Goal: Check status: Check status

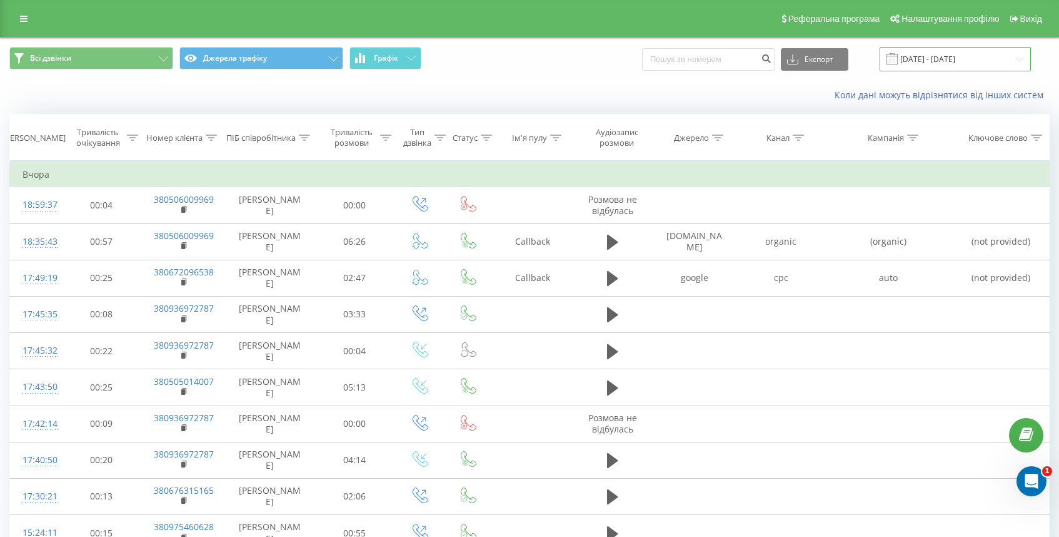
click at [925, 58] on input "20.07.2025 - 20.08.2025" at bounding box center [955, 59] width 151 height 24
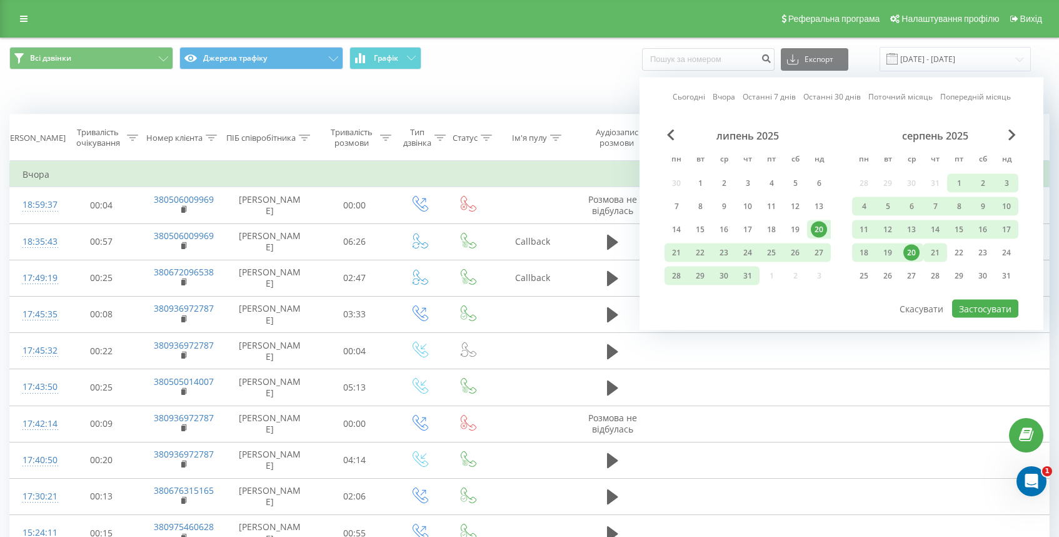
click at [932, 256] on div "21" at bounding box center [935, 253] width 16 height 16
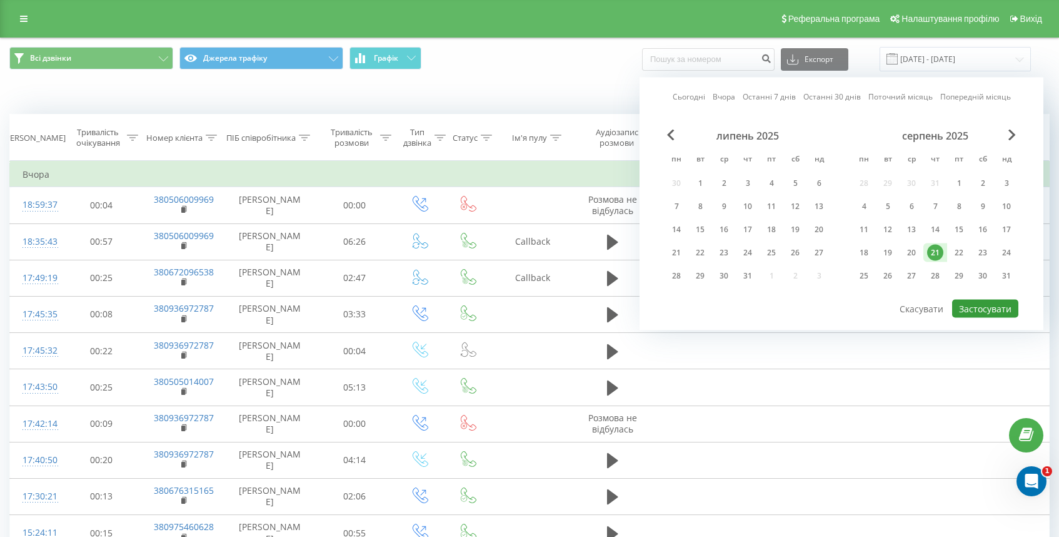
click at [981, 308] on button "Застосувати" at bounding box center [985, 309] width 66 height 18
type input "21.08.2025 - 21.08.2025"
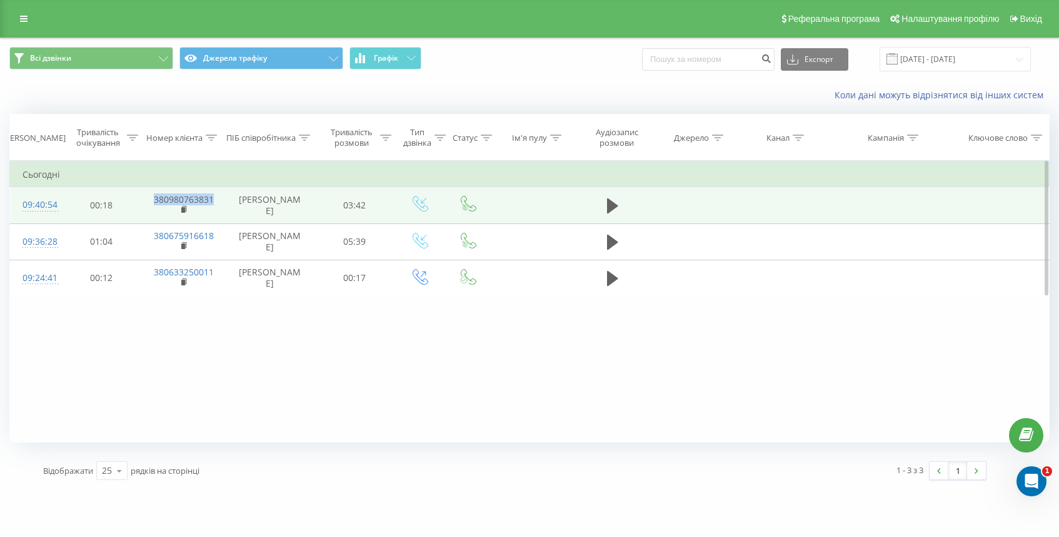
drag, startPoint x: 215, startPoint y: 198, endPoint x: 153, endPoint y: 199, distance: 62.6
click at [153, 199] on td "380980763831" at bounding box center [182, 205] width 83 height 36
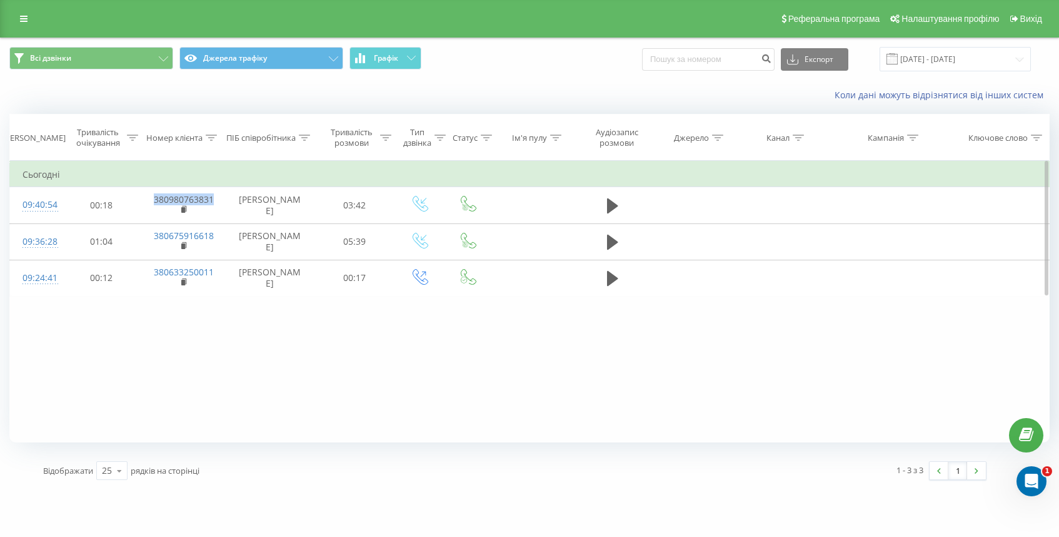
copy link "380980763831"
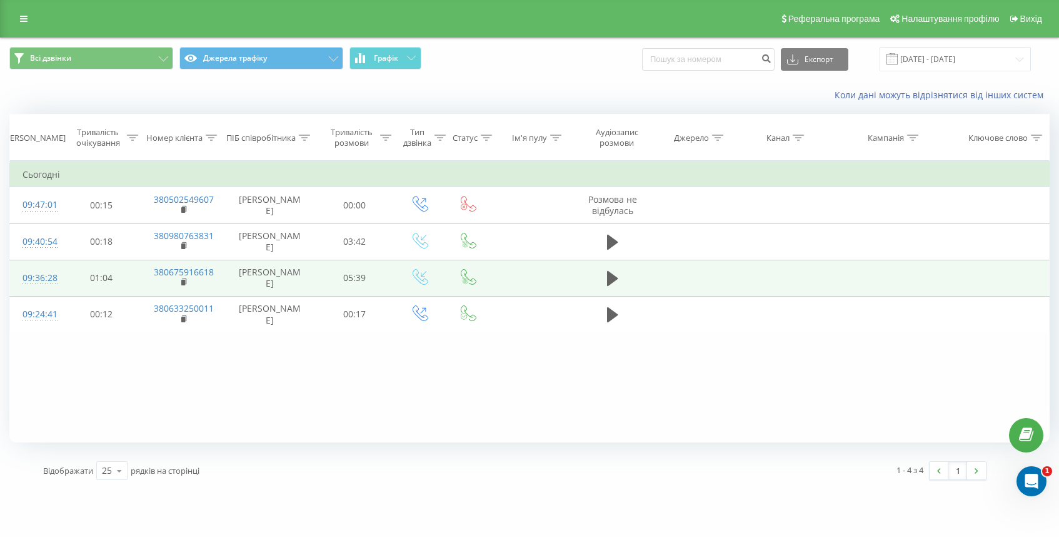
click at [179, 280] on td "380675916618" at bounding box center [182, 278] width 83 height 36
click at [181, 274] on link "380675916618" at bounding box center [184, 272] width 60 height 12
click at [203, 273] on link "380675916618" at bounding box center [184, 272] width 60 height 12
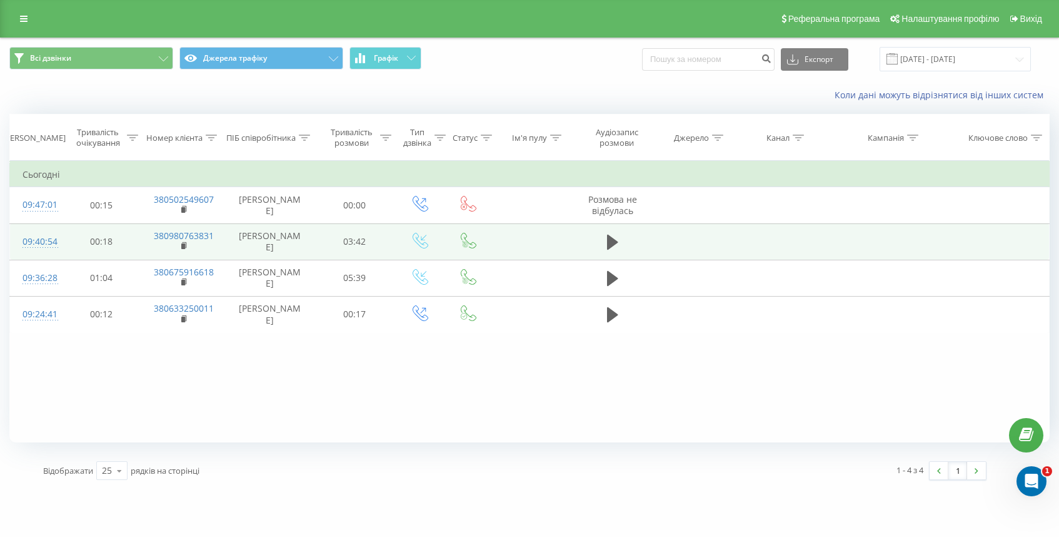
click at [849, 258] on td at bounding box center [889, 241] width 128 height 36
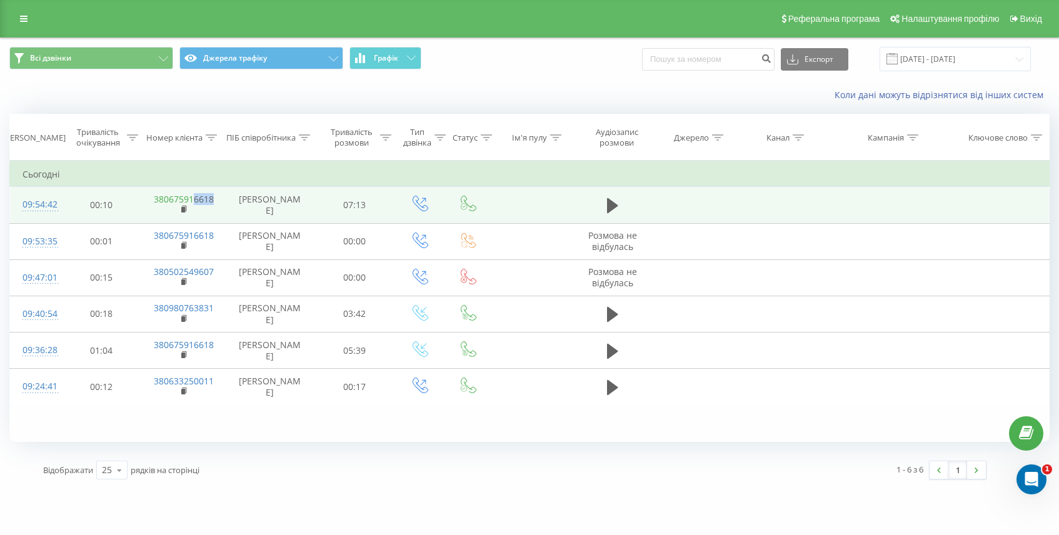
drag, startPoint x: 215, startPoint y: 199, endPoint x: 193, endPoint y: 202, distance: 22.1
click at [193, 202] on td "380675916618" at bounding box center [182, 205] width 83 height 36
click at [183, 211] on rect at bounding box center [183, 210] width 4 height 6
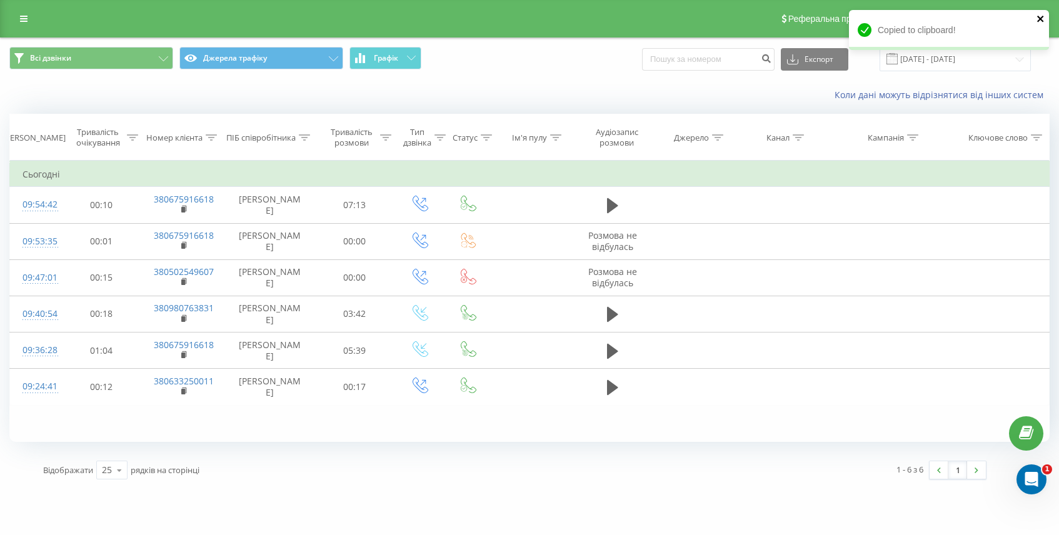
click at [1038, 24] on button "close" at bounding box center [1041, 20] width 9 height 12
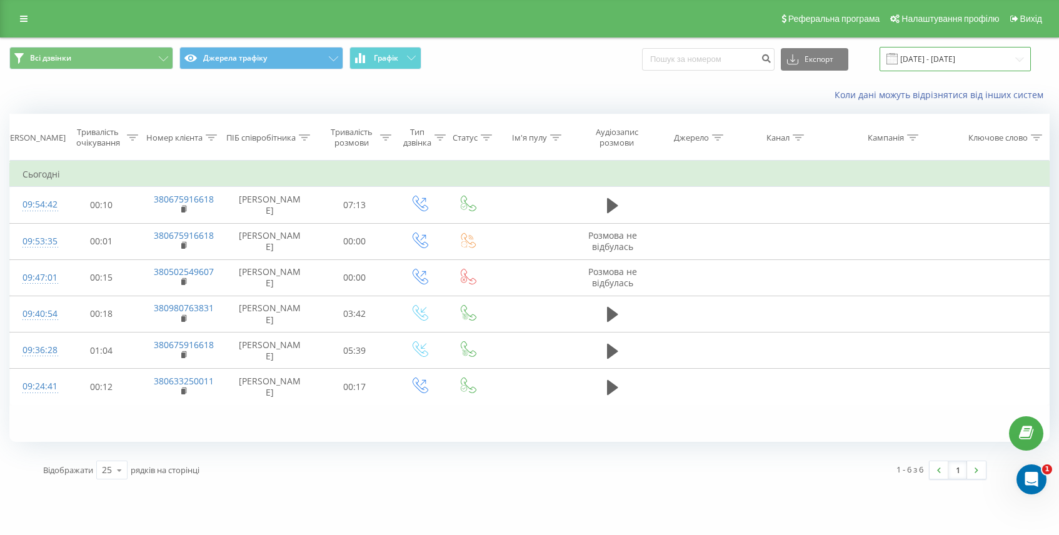
click at [932, 61] on input "[DATE] - [DATE]" at bounding box center [955, 59] width 151 height 24
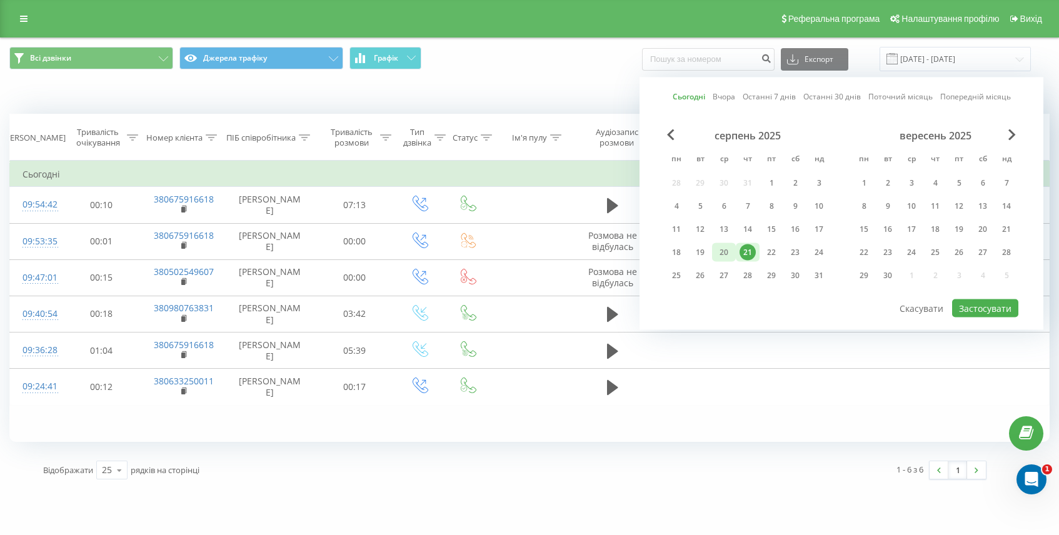
click at [728, 258] on div "20" at bounding box center [724, 253] width 16 height 16
click at [982, 309] on button "Застосувати" at bounding box center [985, 309] width 66 height 18
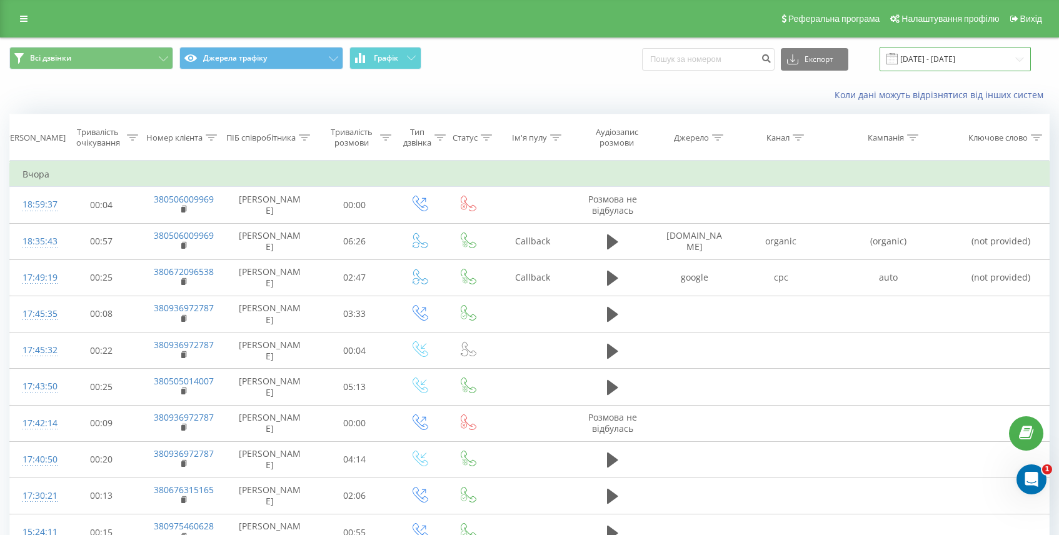
click at [934, 63] on input "20.08.2025 - 20.08.2025" at bounding box center [955, 59] width 151 height 24
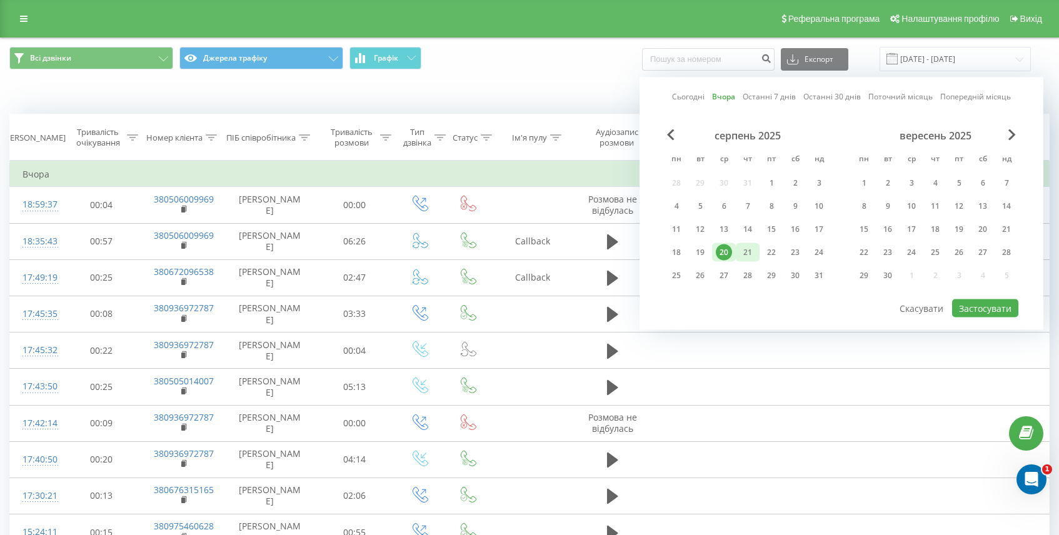
click at [745, 256] on div "21" at bounding box center [748, 253] width 16 height 16
click at [981, 303] on button "Застосувати" at bounding box center [985, 309] width 66 height 18
type input "[DATE] - [DATE]"
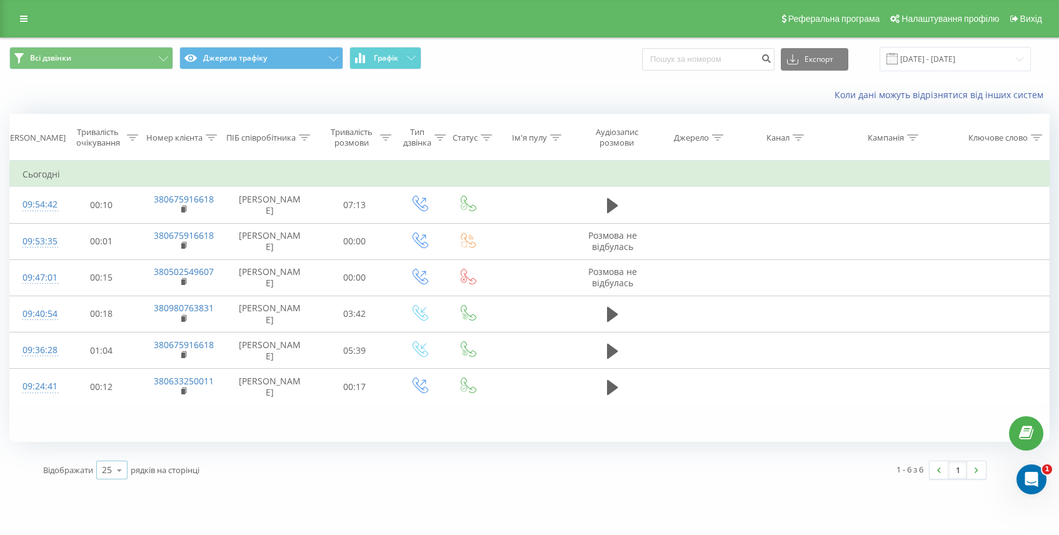
click at [116, 472] on icon at bounding box center [119, 470] width 19 height 24
click at [122, 445] on div "100" at bounding box center [112, 452] width 30 height 18
